Goal: Task Accomplishment & Management: Use online tool/utility

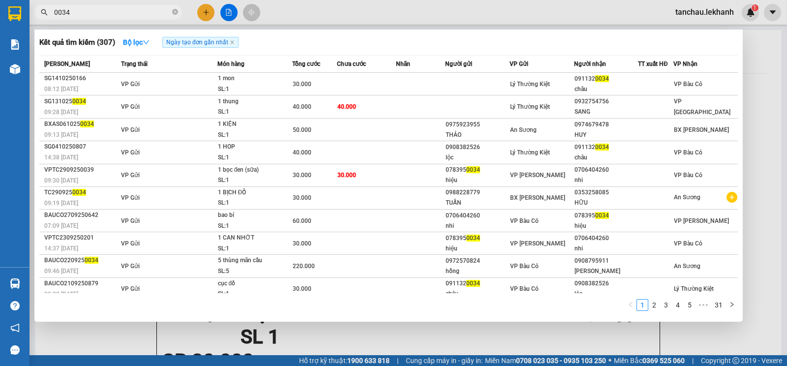
click at [174, 10] on icon "close-circle" at bounding box center [175, 12] width 6 height 6
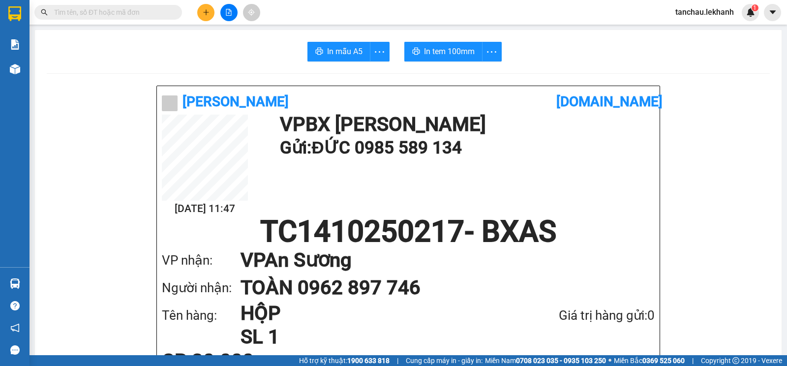
click at [141, 9] on input "text" at bounding box center [112, 12] width 116 height 11
type input "d"
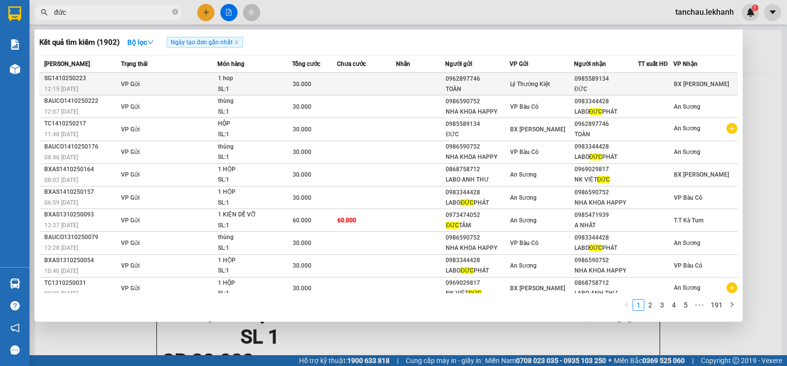
type input "đức"
click at [390, 86] on td at bounding box center [366, 84] width 59 height 23
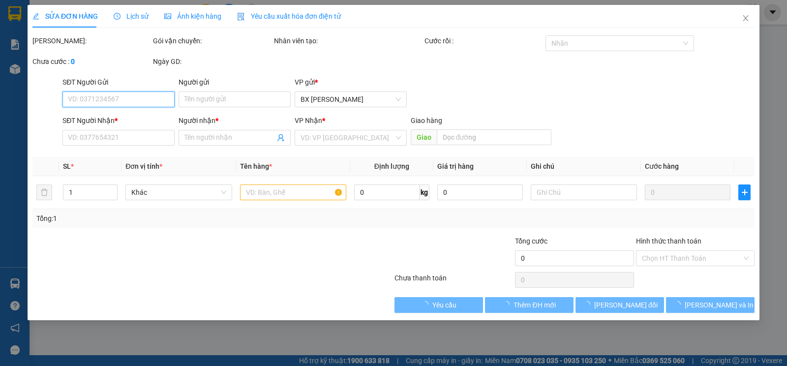
type input "0962897746"
type input "TOÀN"
type input "0985589134"
type input "ĐỨC"
type input "30.000"
